Goal: Task Accomplishment & Management: Use online tool/utility

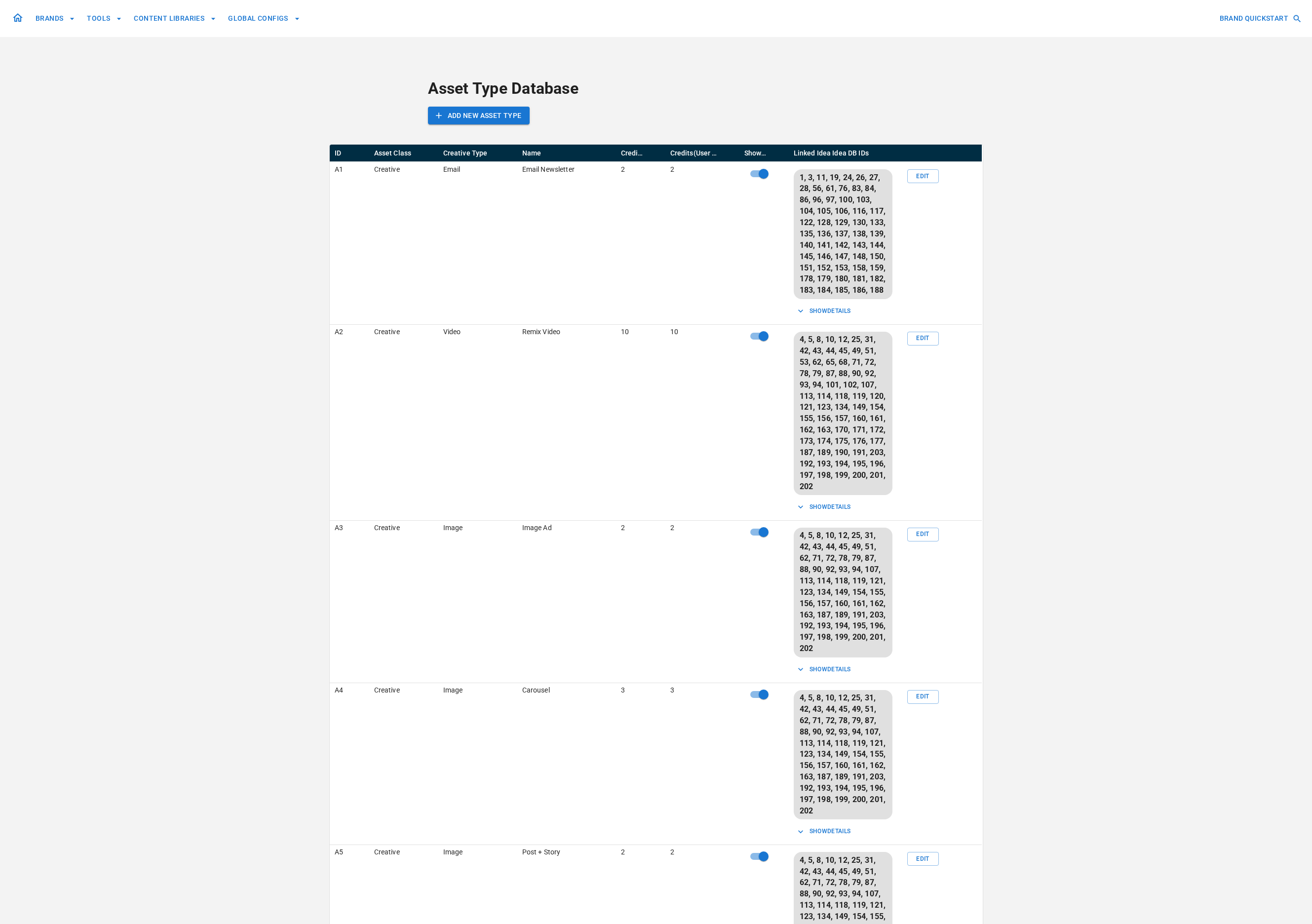
click at [36, 17] on button "BRANDS" at bounding box center [55, 19] width 47 height 18
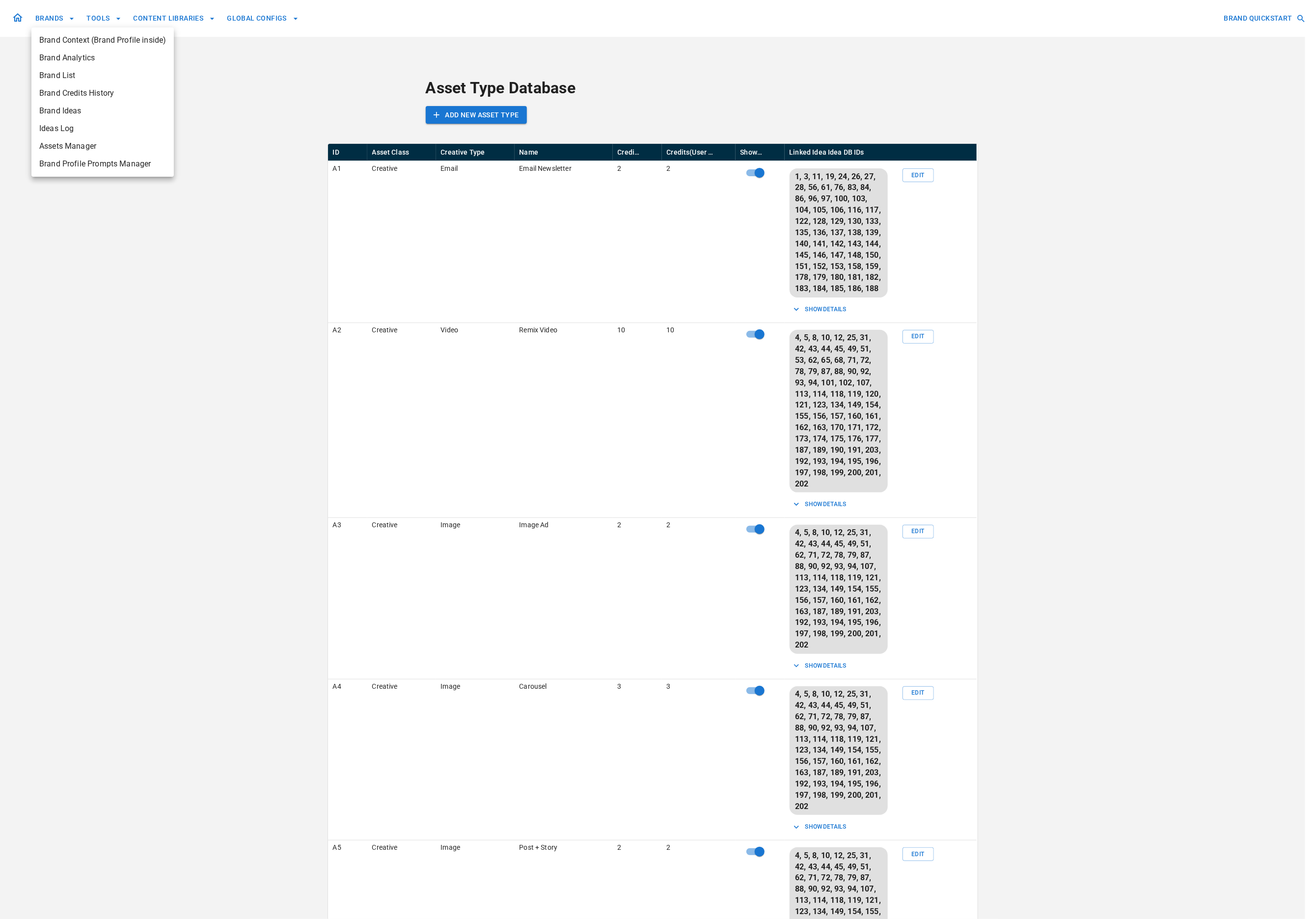
click at [84, 54] on span "Brand Analytics" at bounding box center [103, 57] width 127 height 12
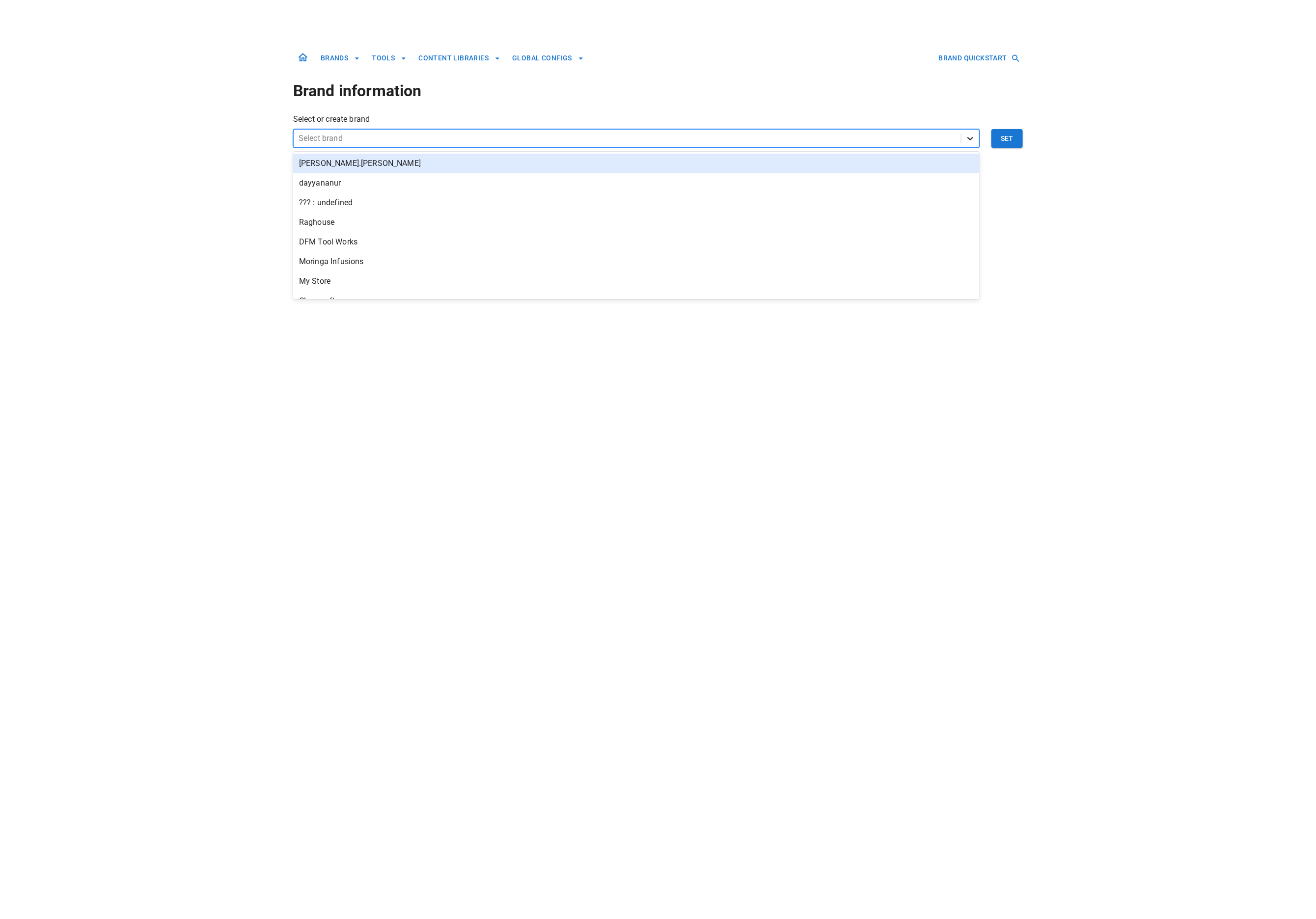
click at [968, 137] on icon at bounding box center [970, 138] width 10 height 10
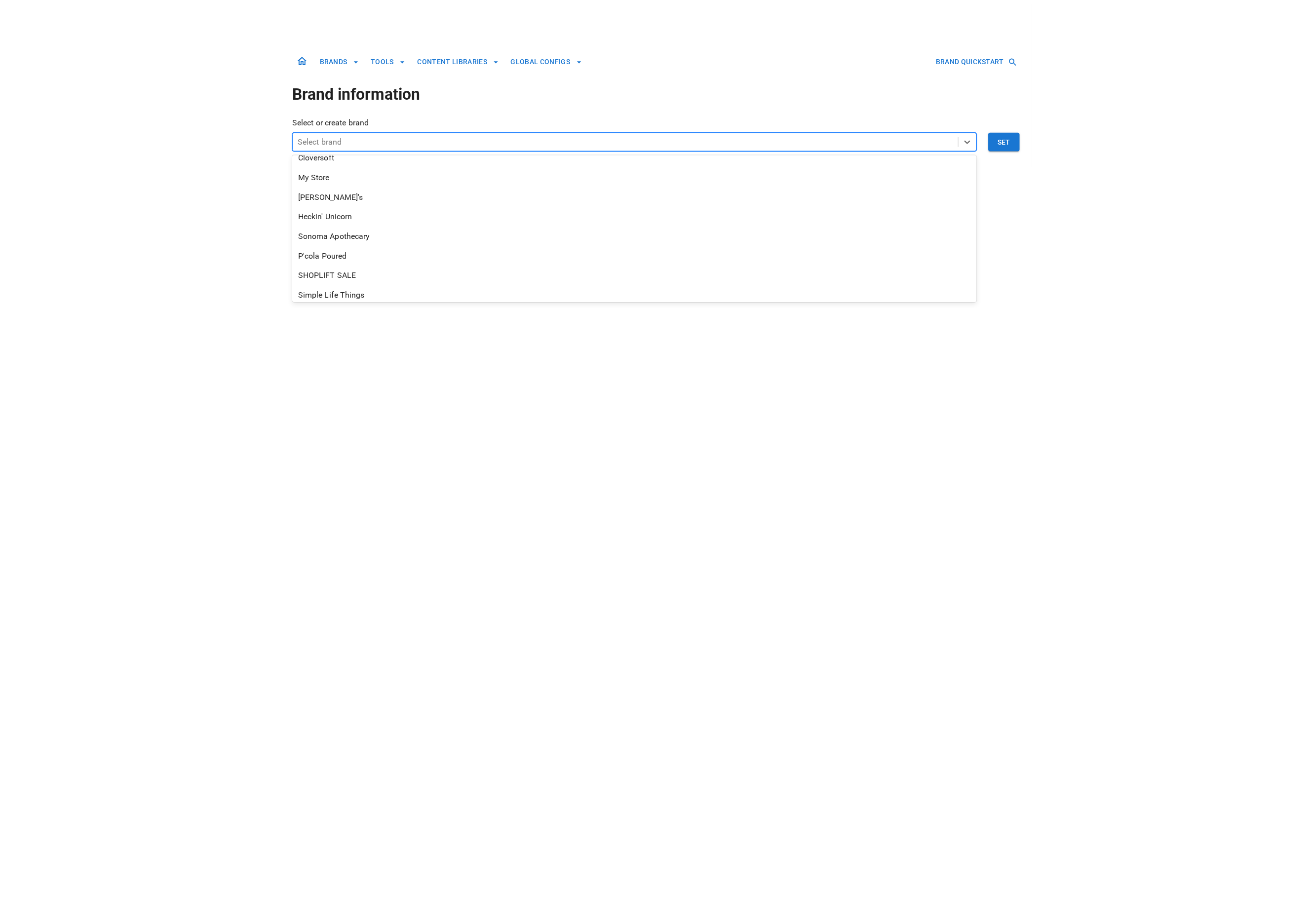
scroll to position [154, 0]
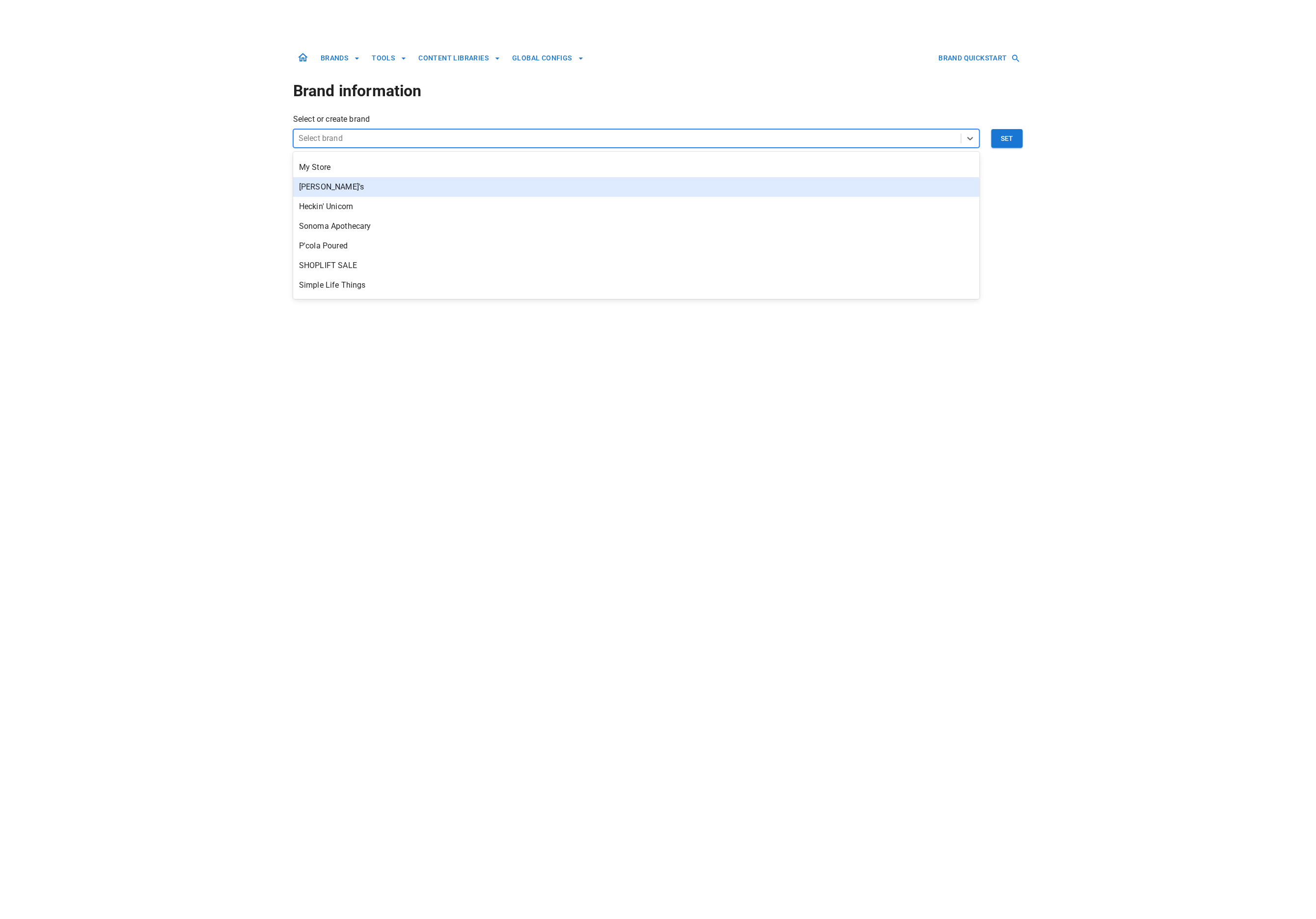
click at [726, 191] on div "[PERSON_NAME]'s" at bounding box center [636, 187] width 686 height 19
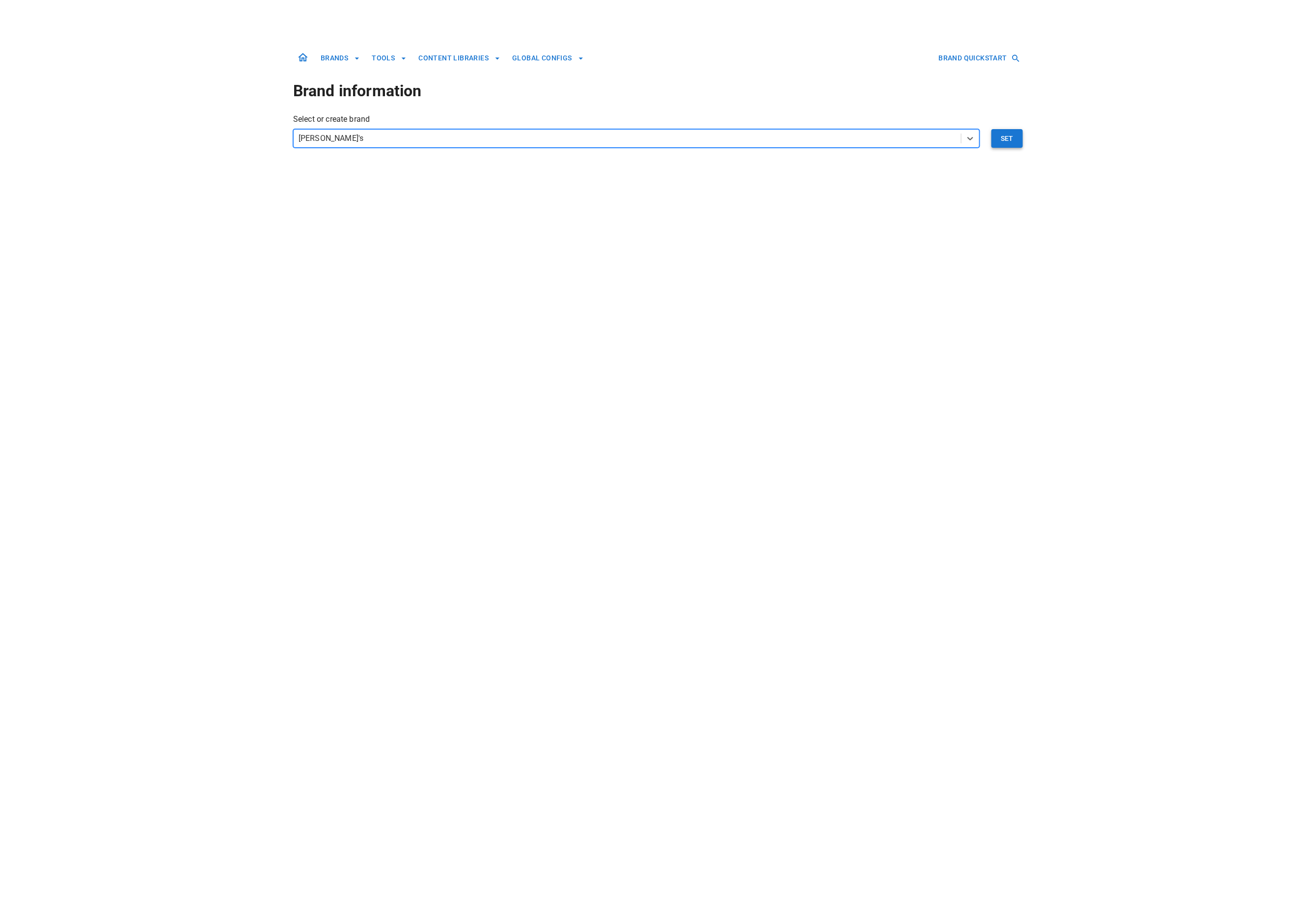
click at [1003, 141] on button "Set" at bounding box center [1006, 138] width 32 height 19
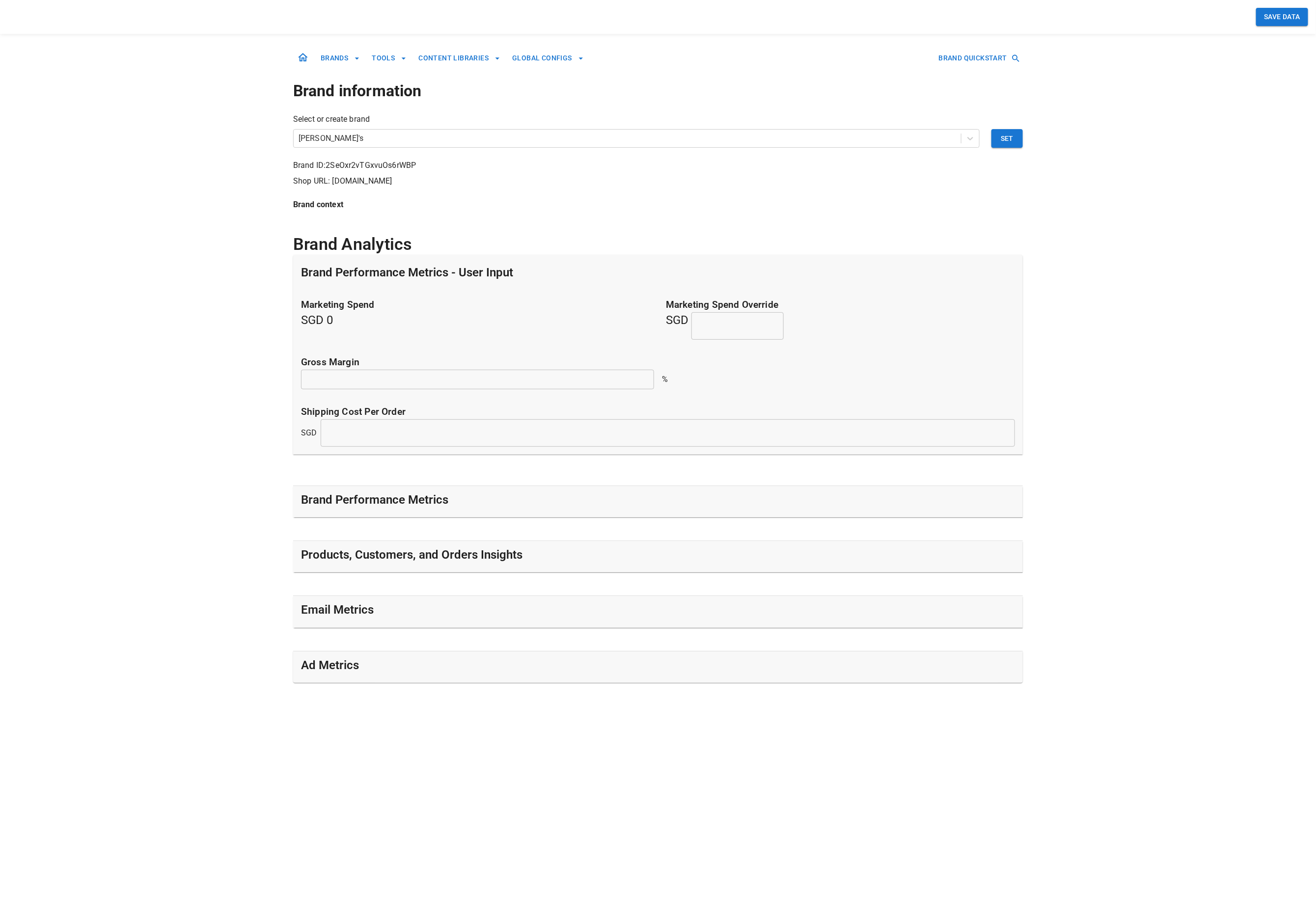
drag, startPoint x: 527, startPoint y: 554, endPoint x: 298, endPoint y: 554, distance: 229.0
click at [298, 554] on div "Products, Customers, and Orders Insights" at bounding box center [658, 556] width 730 height 32
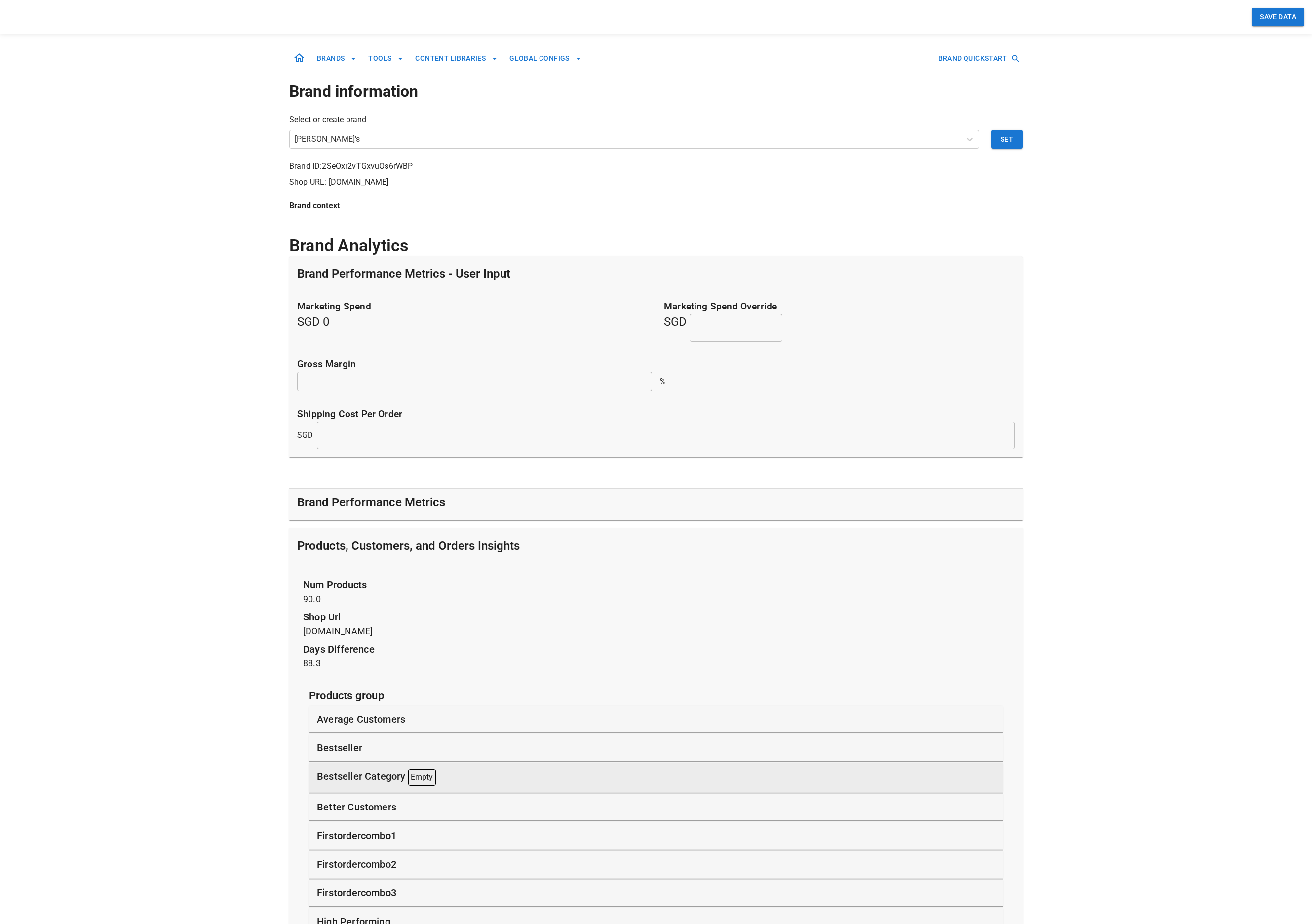
drag, startPoint x: 514, startPoint y: 544, endPoint x: 300, endPoint y: 546, distance: 214.0
click at [300, 546] on div "Products, Customers, and Orders Insights" at bounding box center [656, 548] width 718 height 20
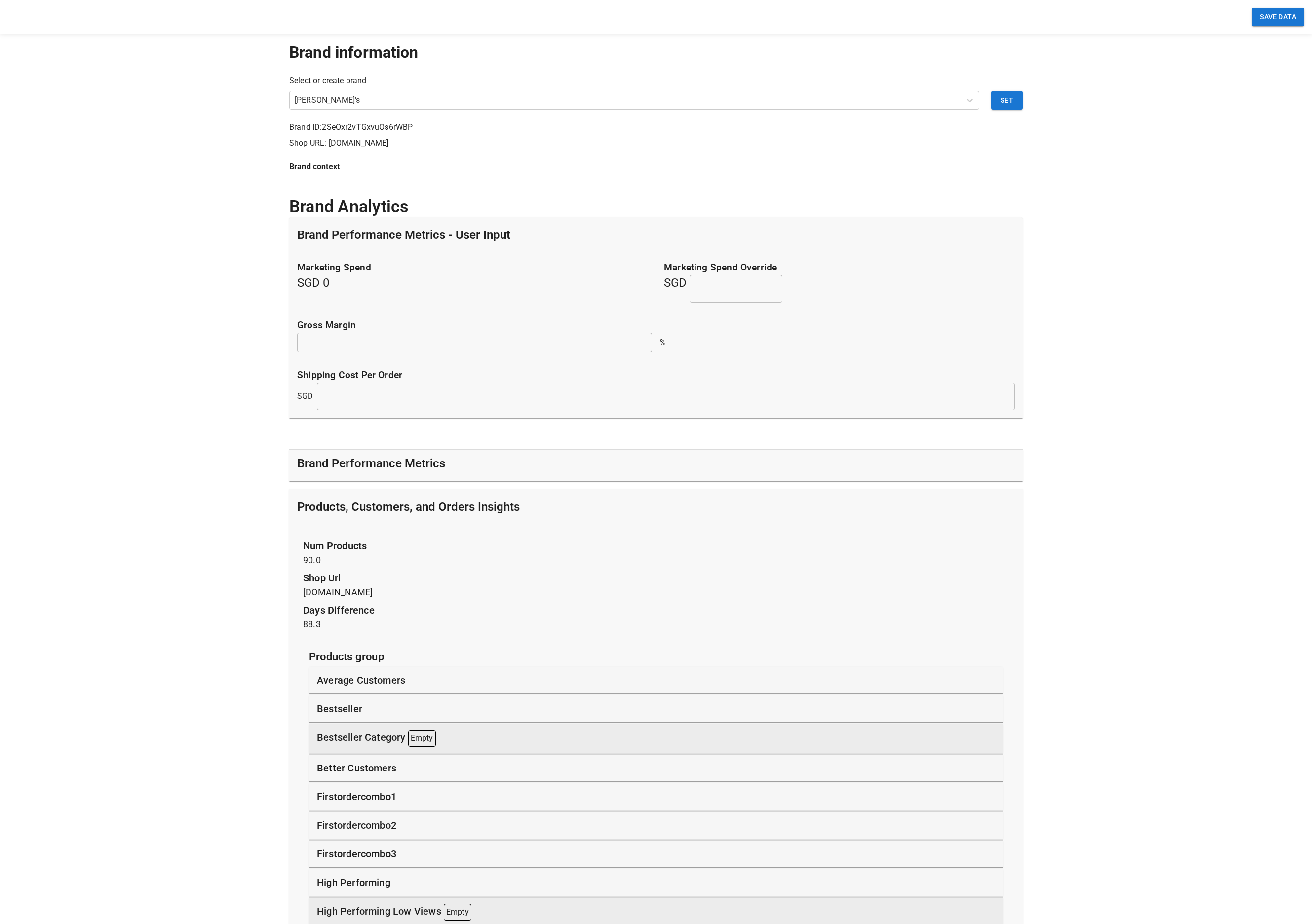
scroll to position [89, 0]
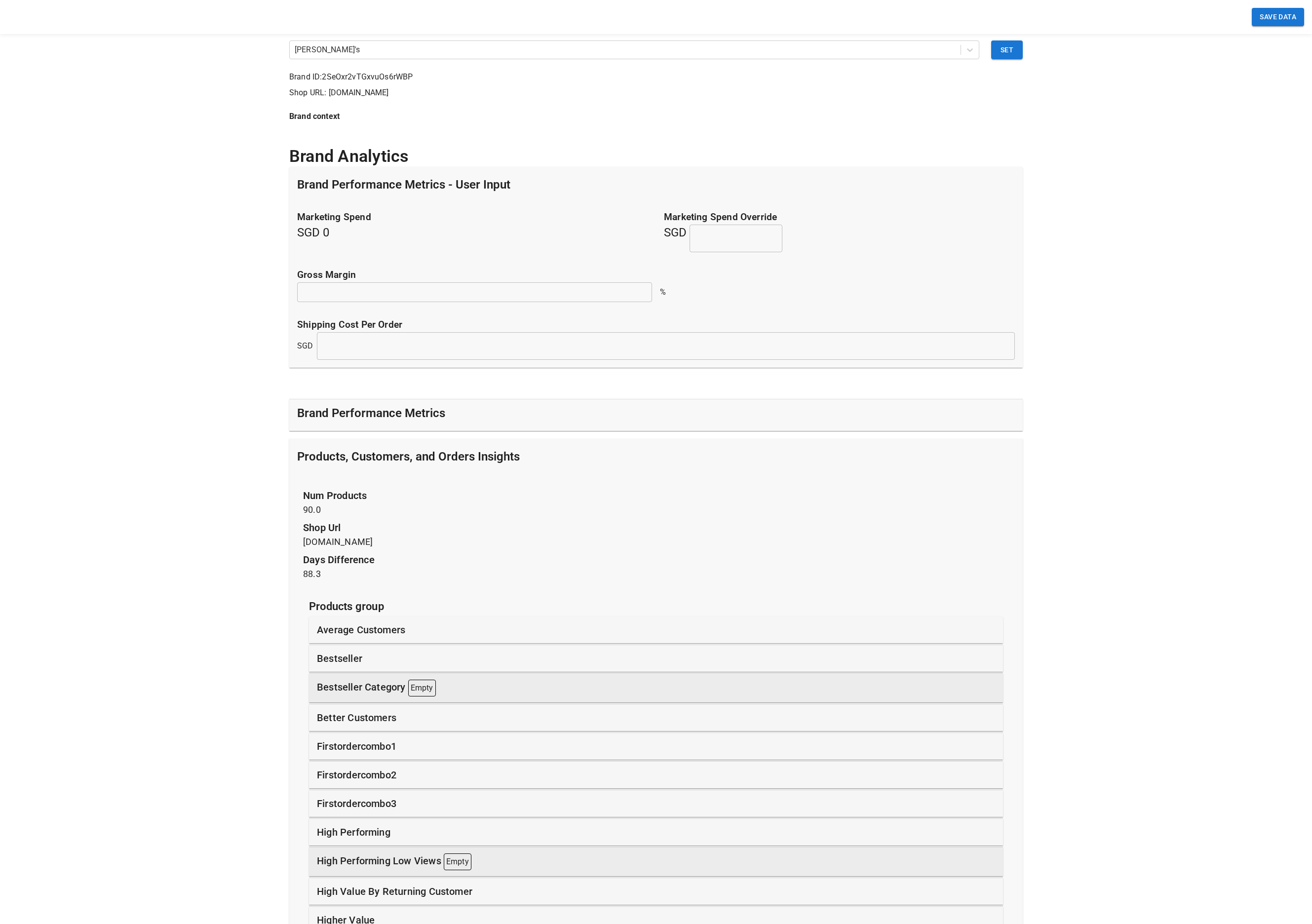
click at [335, 660] on p "bestseller" at bounding box center [340, 658] width 46 height 15
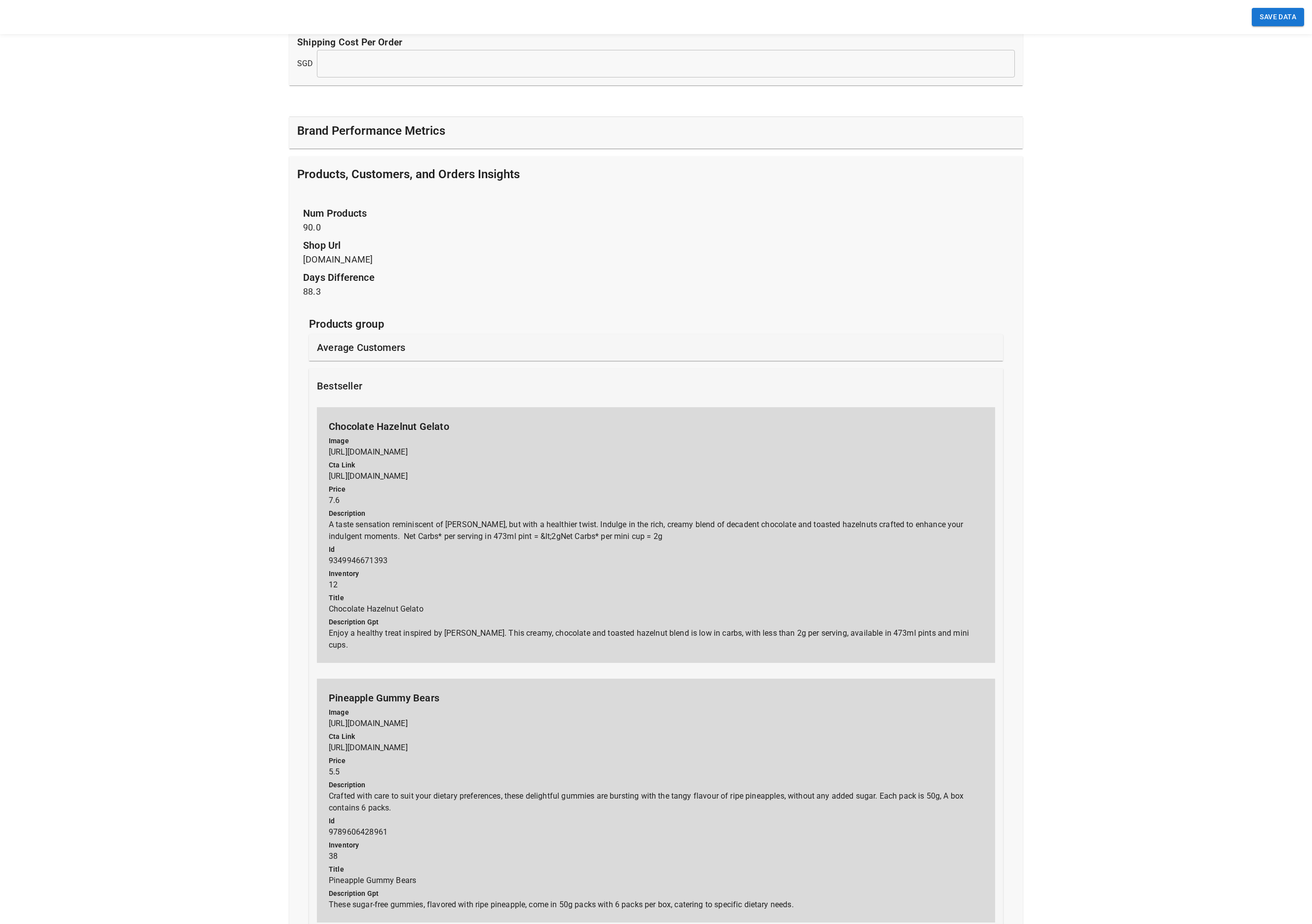
scroll to position [362, 0]
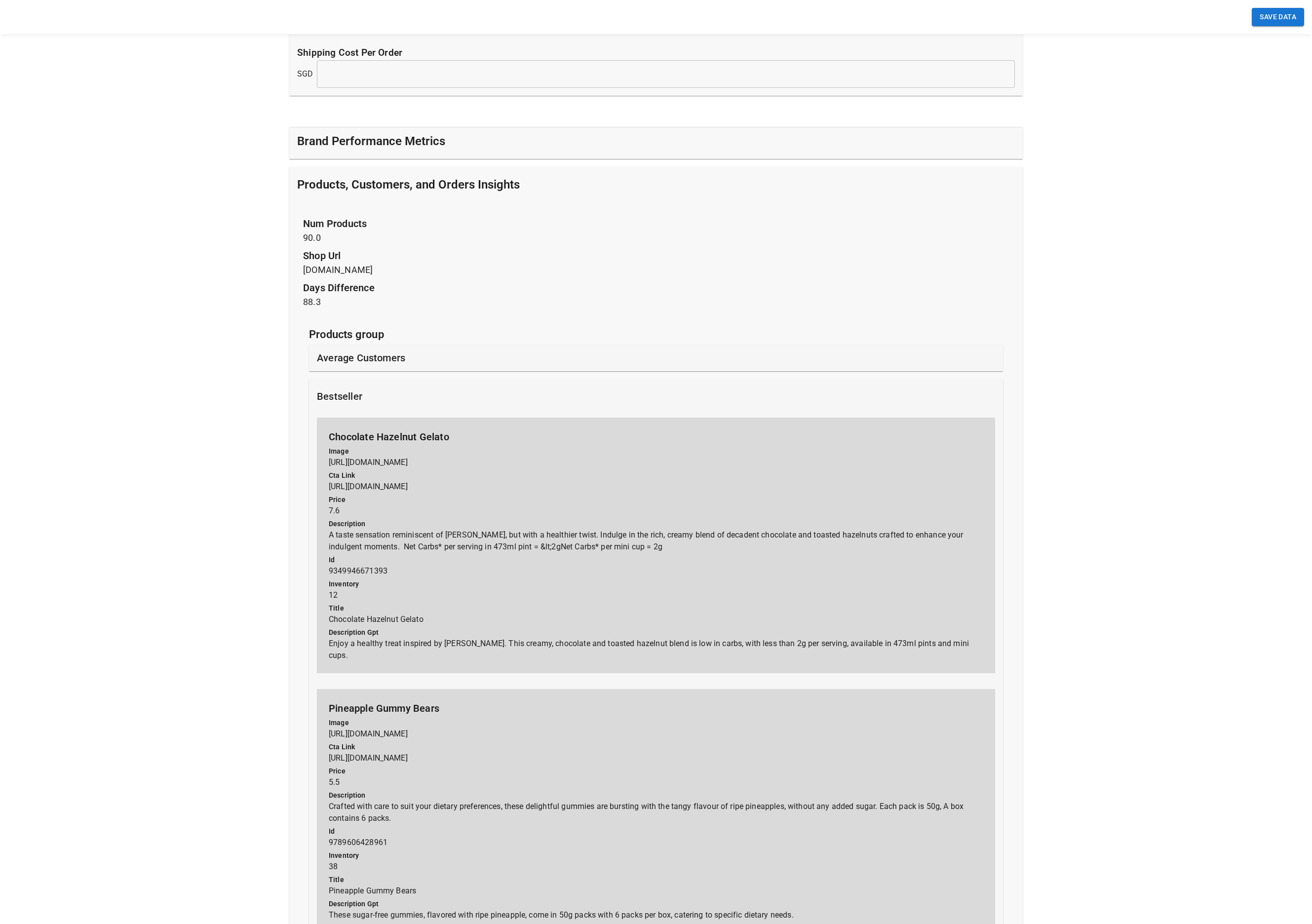
click at [330, 394] on p "bestseller" at bounding box center [340, 397] width 46 height 15
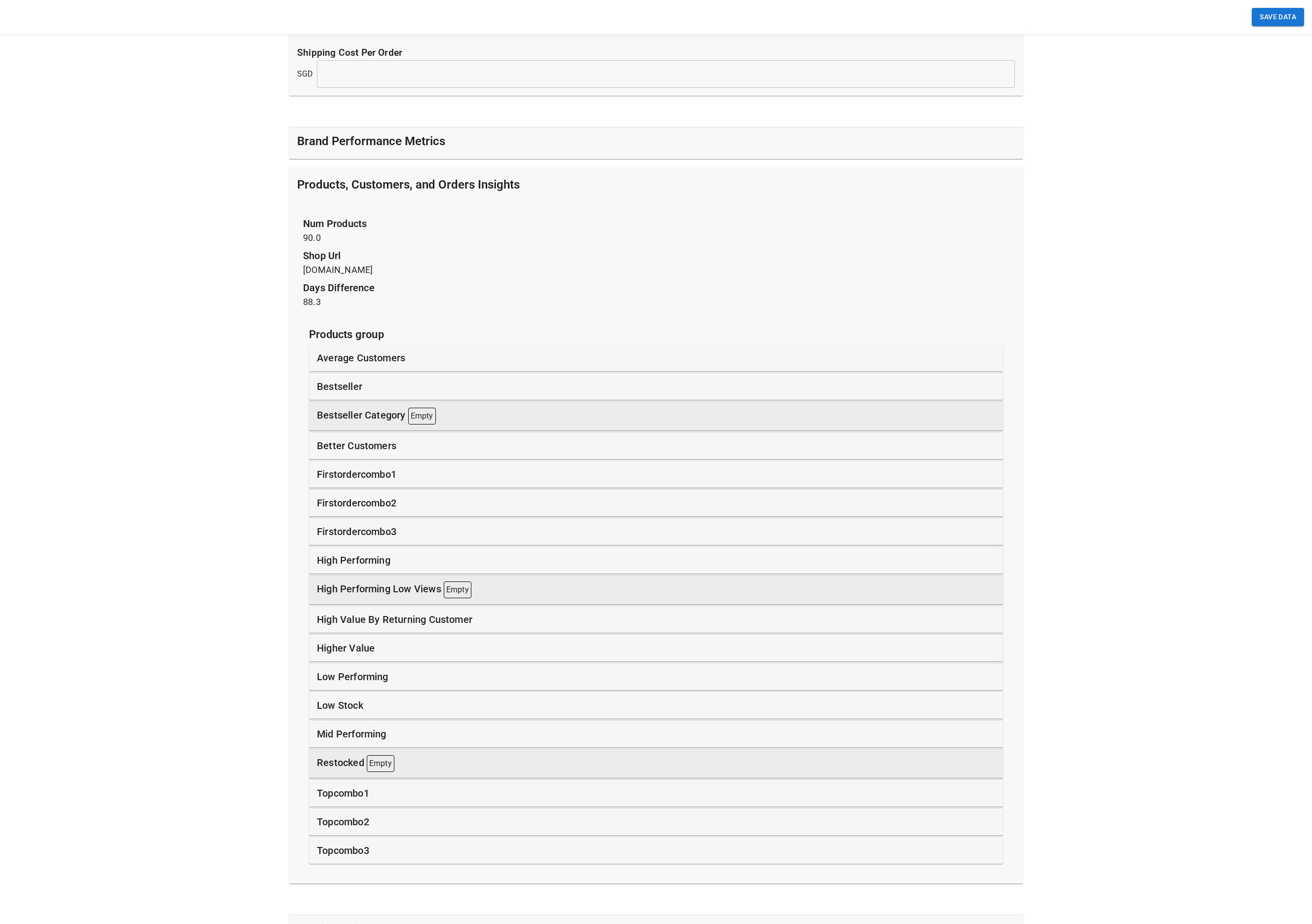
click at [337, 473] on p "firstordercombo1" at bounding box center [357, 475] width 80 height 15
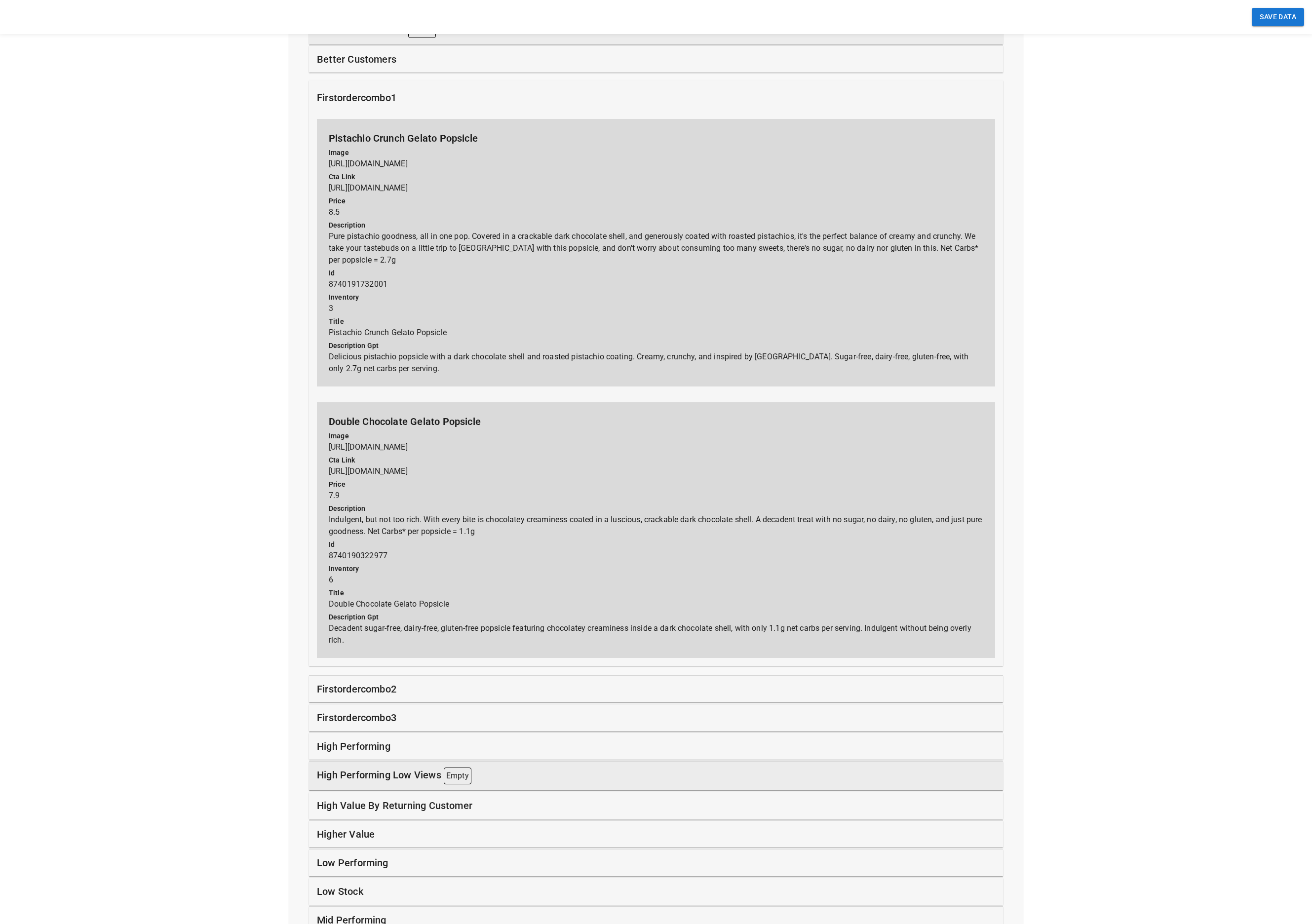
scroll to position [784, 0]
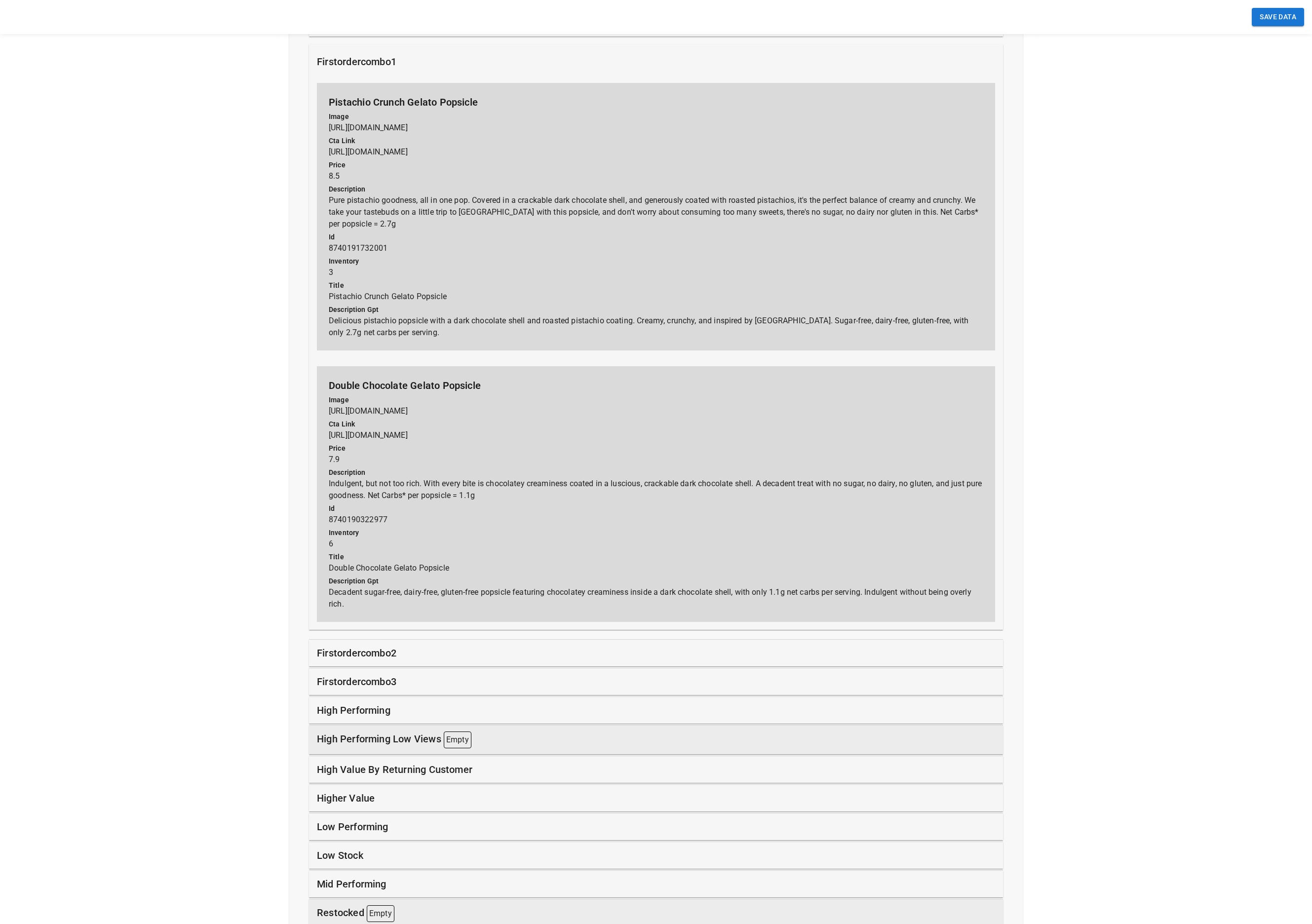
click at [347, 711] on p "high performing" at bounding box center [354, 710] width 74 height 15
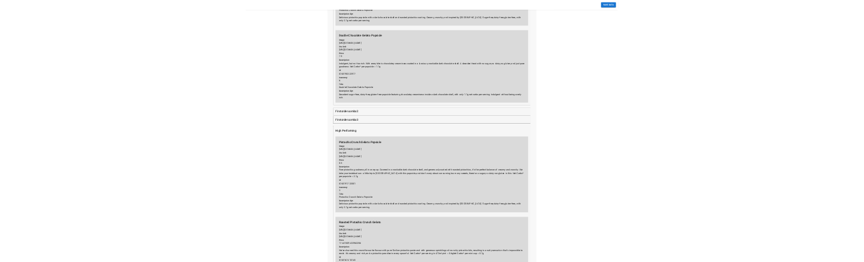
scroll to position [1289, 0]
